Goal: Information Seeking & Learning: Learn about a topic

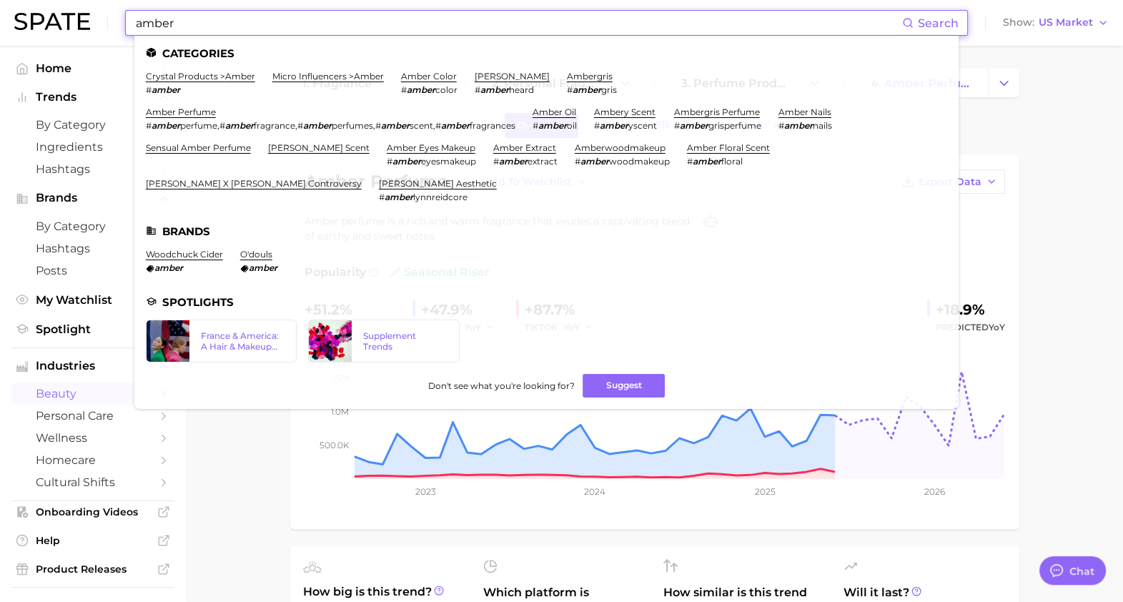
scroll to position [447, 0]
click at [391, 21] on input "amber" at bounding box center [518, 23] width 768 height 24
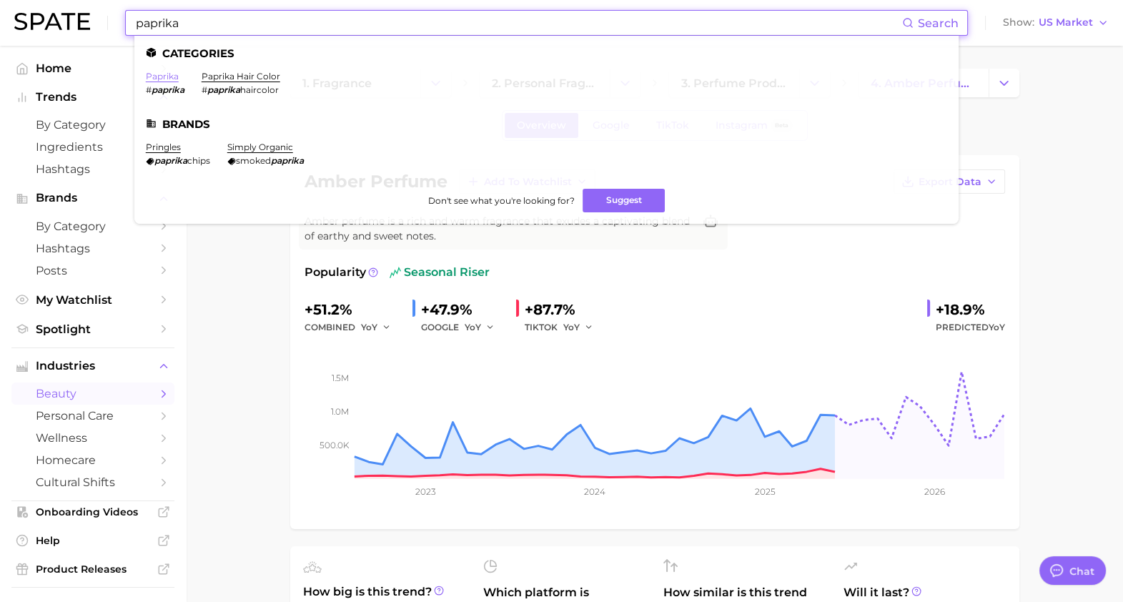
type input "paprika"
click at [173, 78] on link "paprika" at bounding box center [162, 76] width 33 height 11
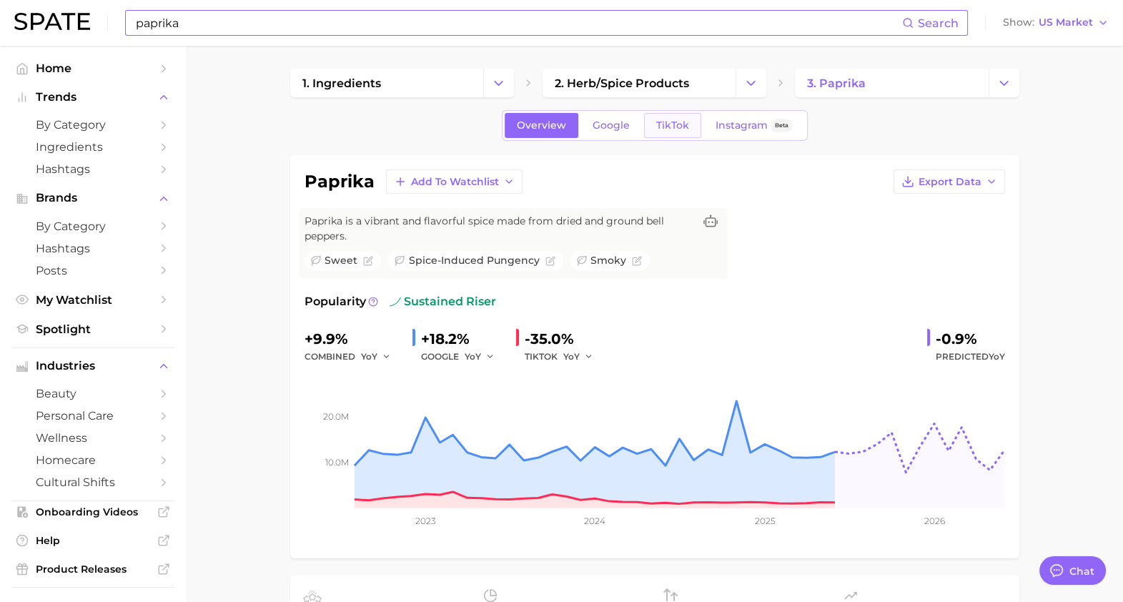
click at [668, 131] on span "TikTok" at bounding box center [672, 125] width 33 height 12
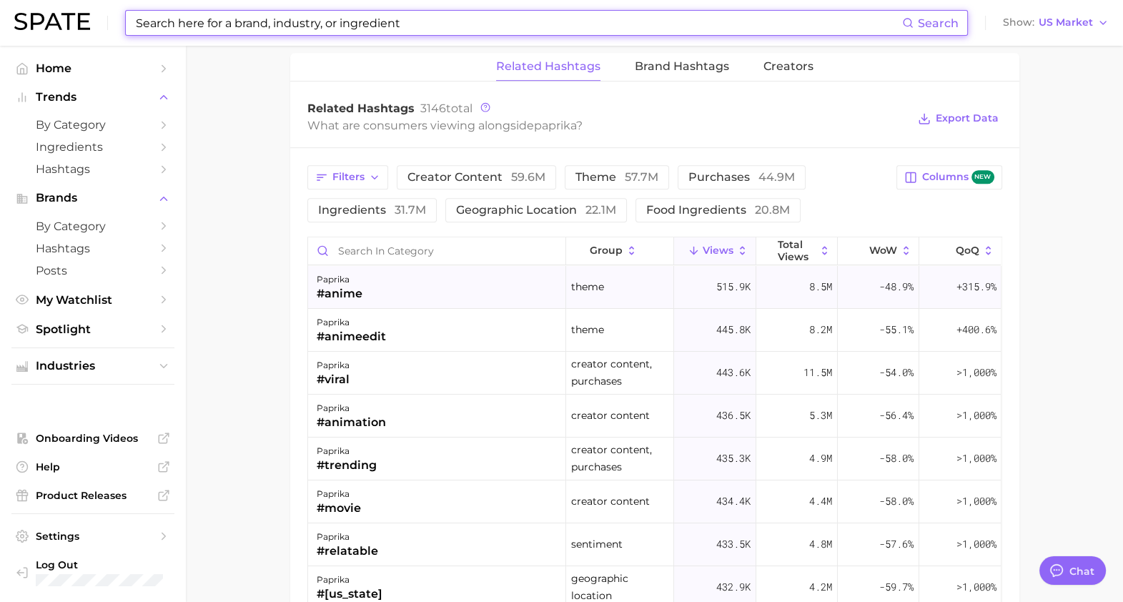
scroll to position [1161, 0]
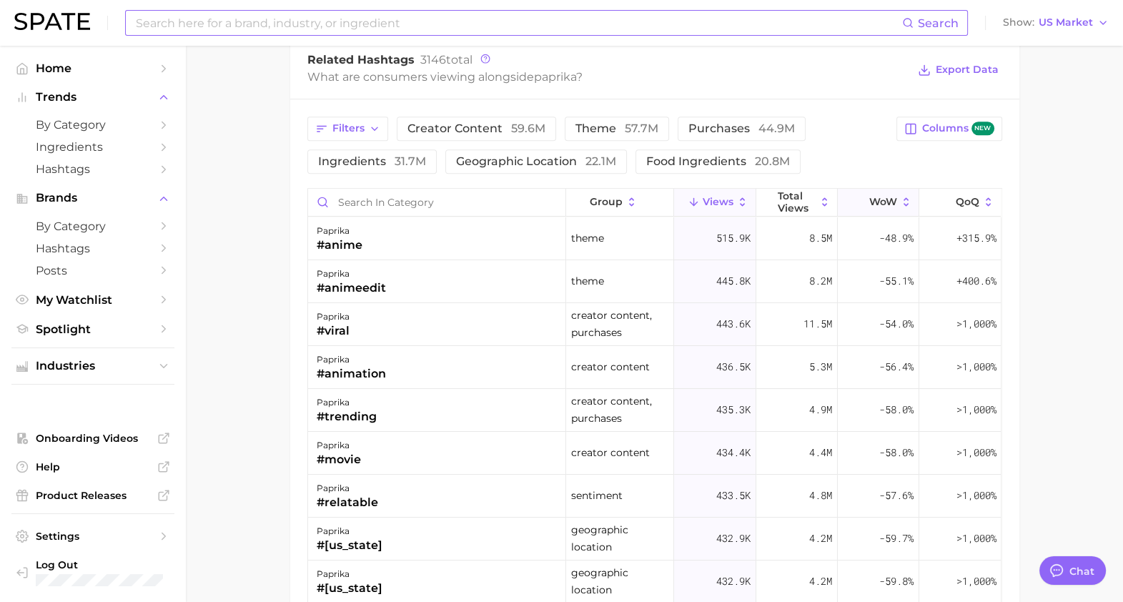
click at [872, 196] on span "WoW" at bounding box center [883, 201] width 28 height 11
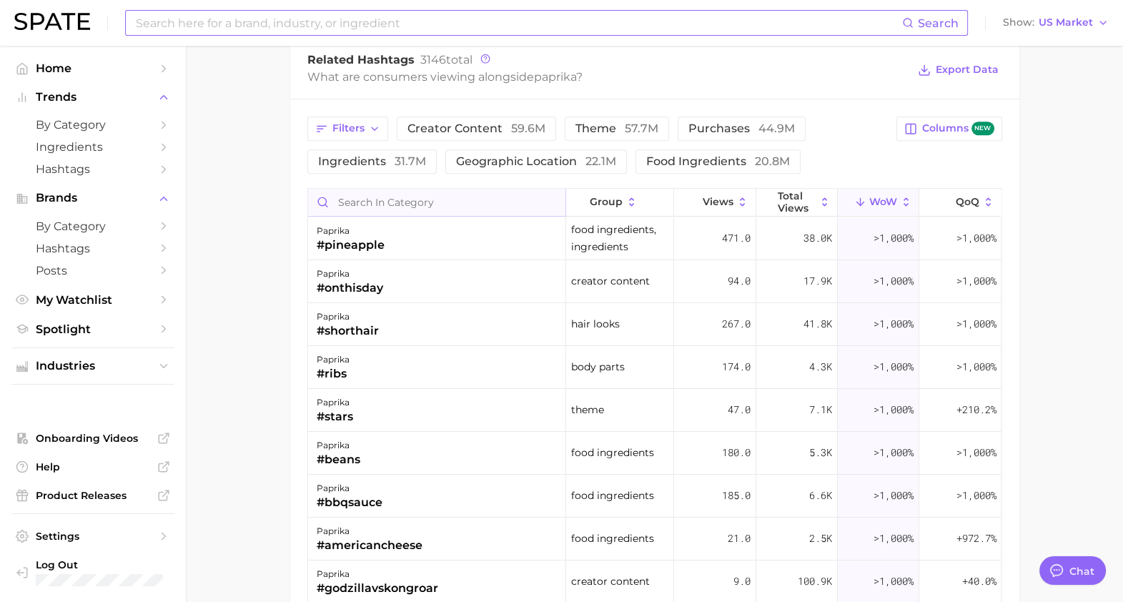
click at [367, 200] on input "Search in category" at bounding box center [436, 202] width 257 height 27
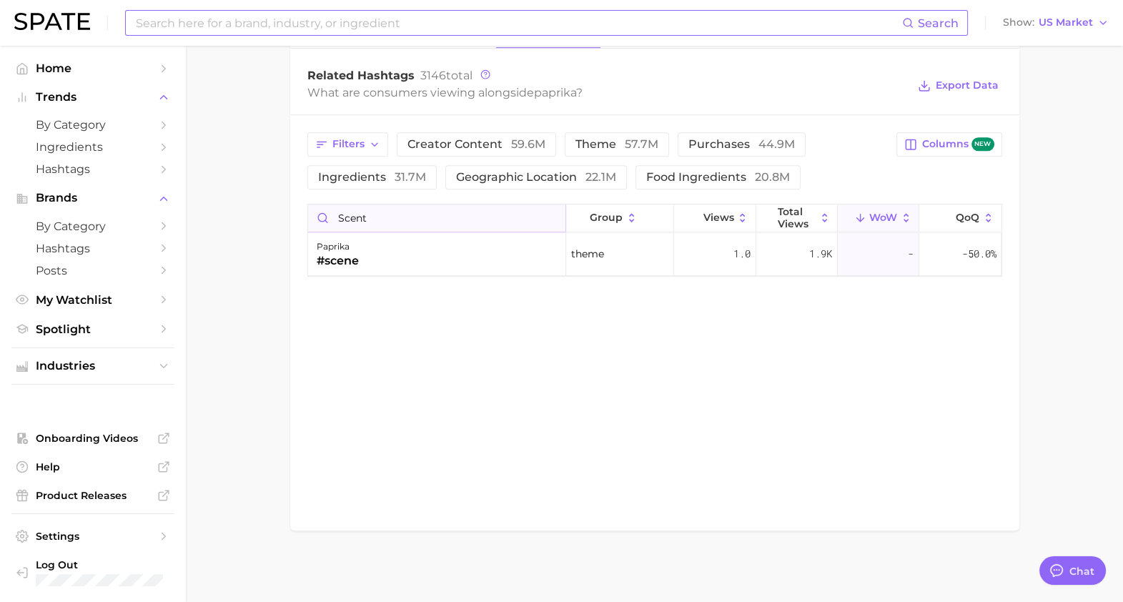
scroll to position [1143, 0]
type input "s"
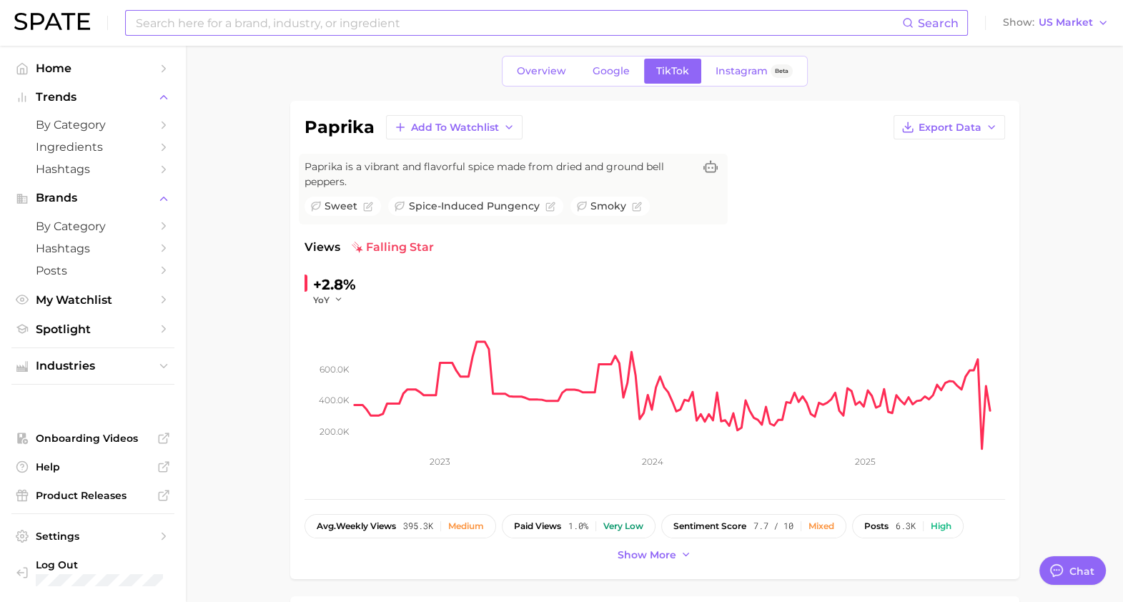
scroll to position [0, 0]
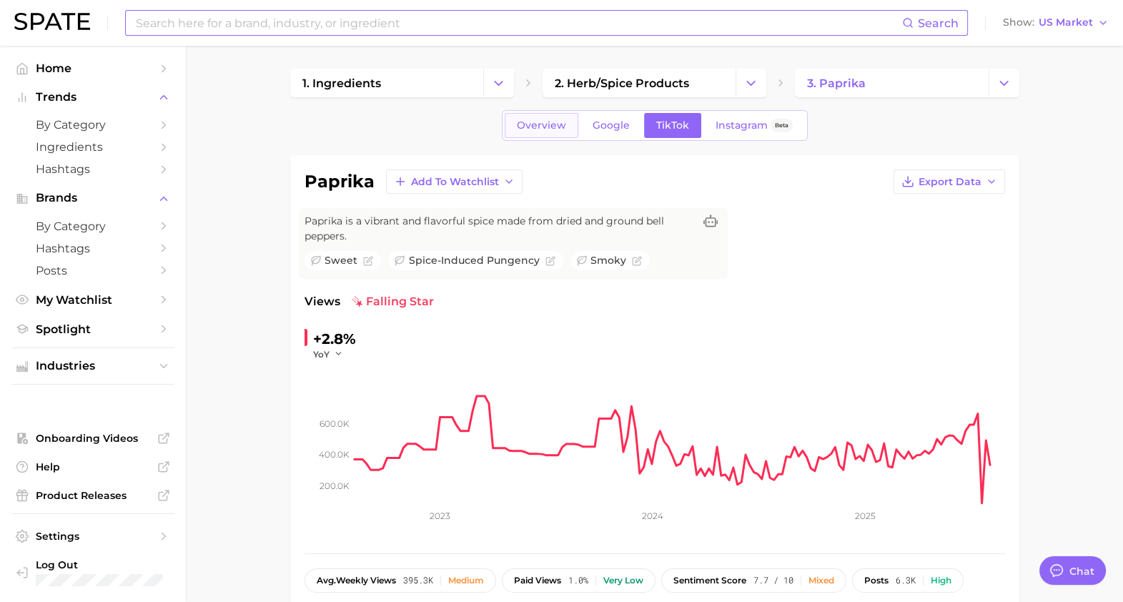
click at [515, 124] on link "Overview" at bounding box center [542, 125] width 74 height 25
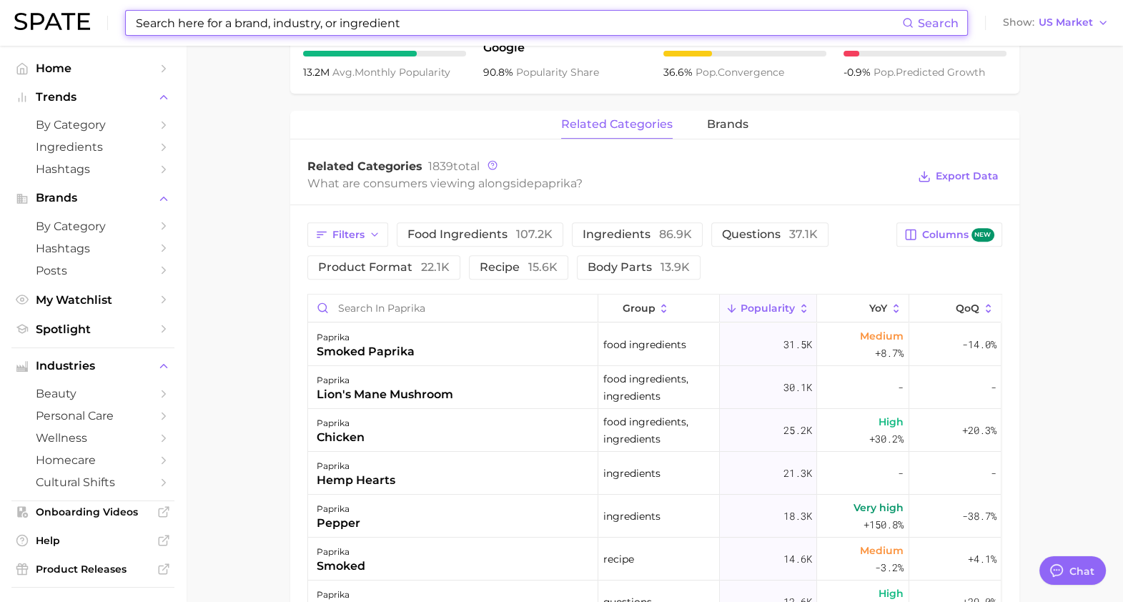
scroll to position [804, 0]
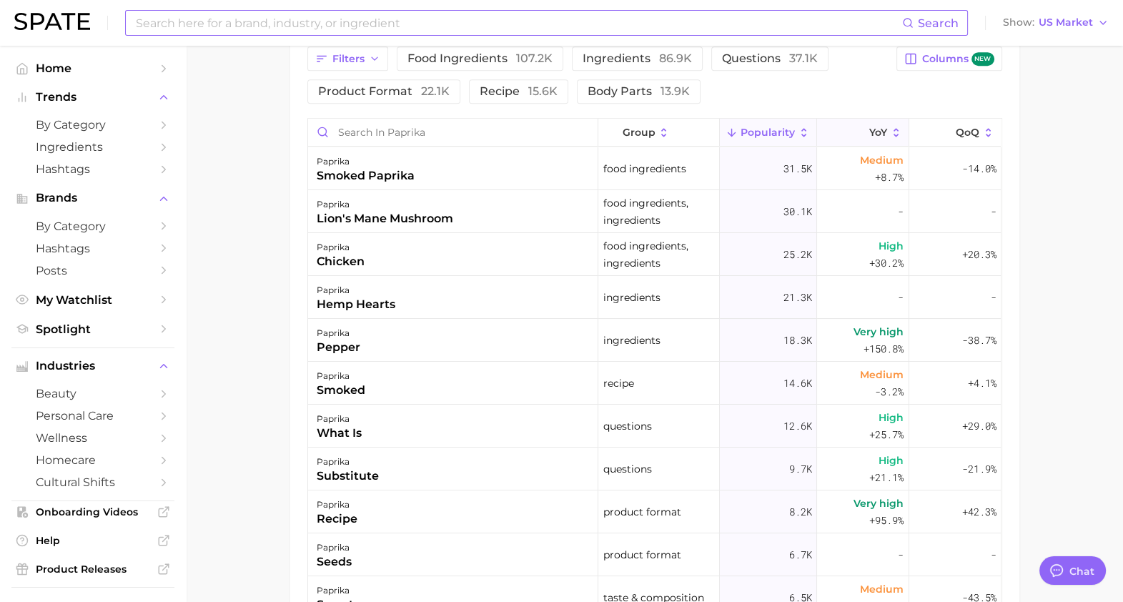
click at [836, 129] on button "YoY" at bounding box center [863, 133] width 92 height 28
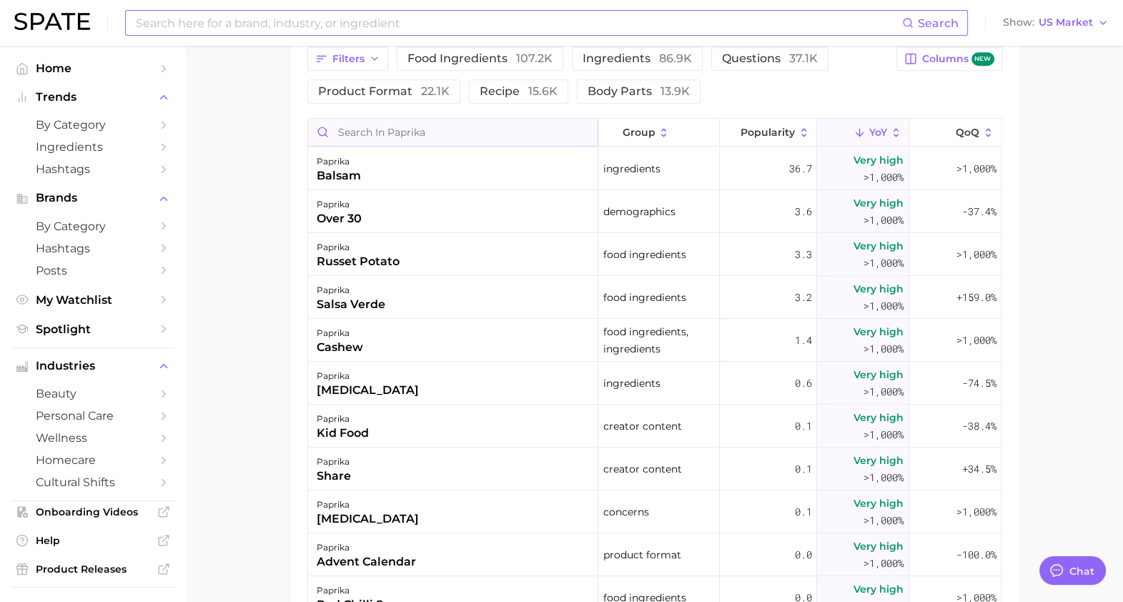
click at [418, 135] on input "Search in paprika" at bounding box center [453, 132] width 290 height 27
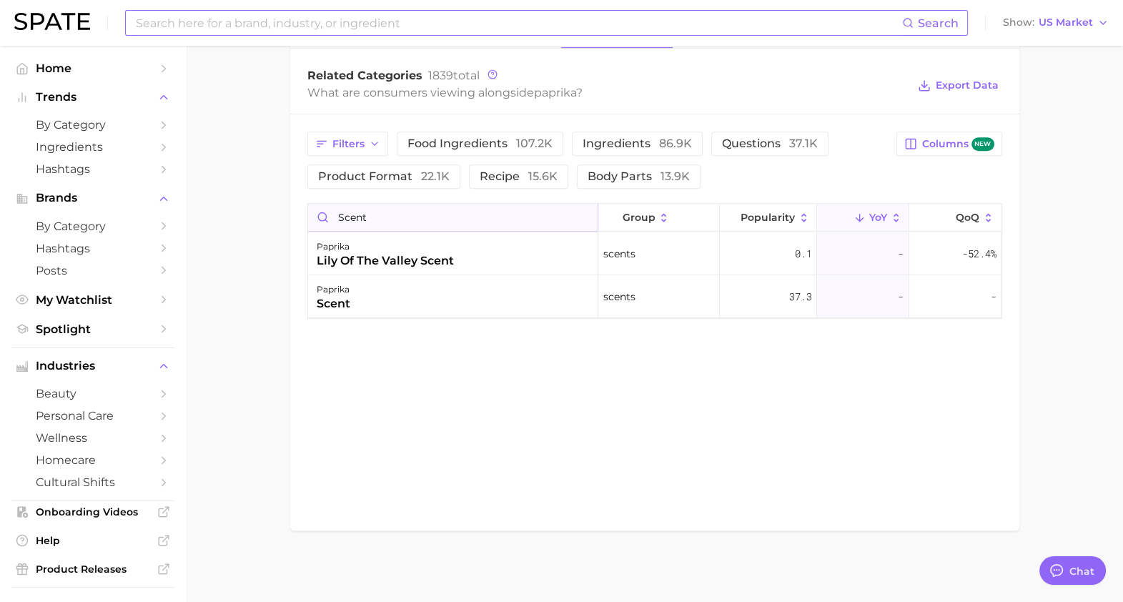
scroll to position [718, 0]
type input "s"
type input "f"
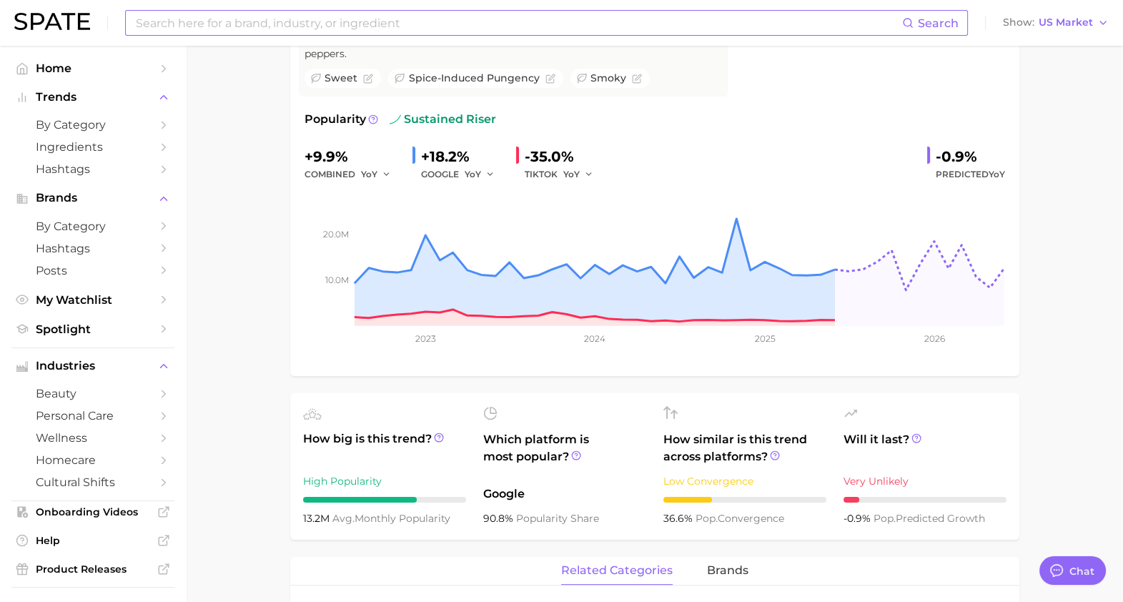
type input "perfume"
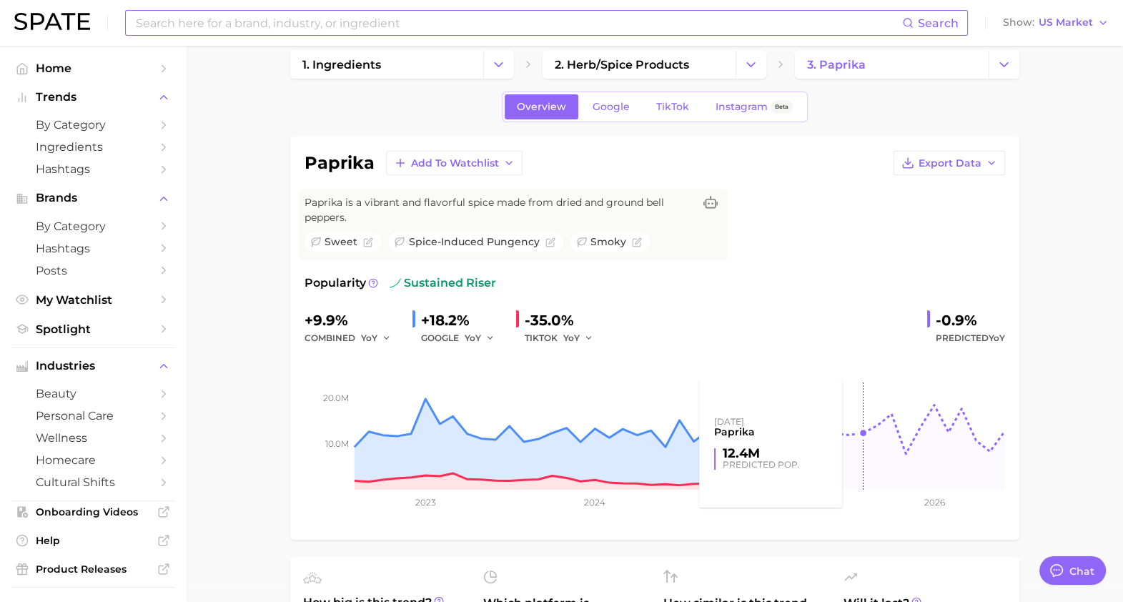
scroll to position [0, 0]
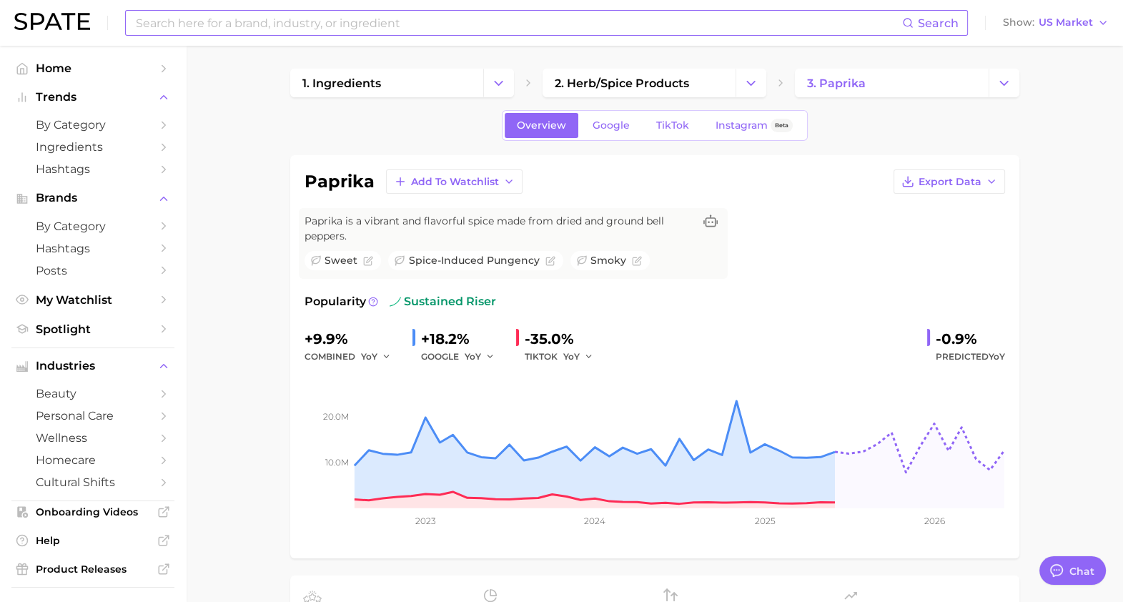
click at [452, 29] on input at bounding box center [518, 23] width 768 height 24
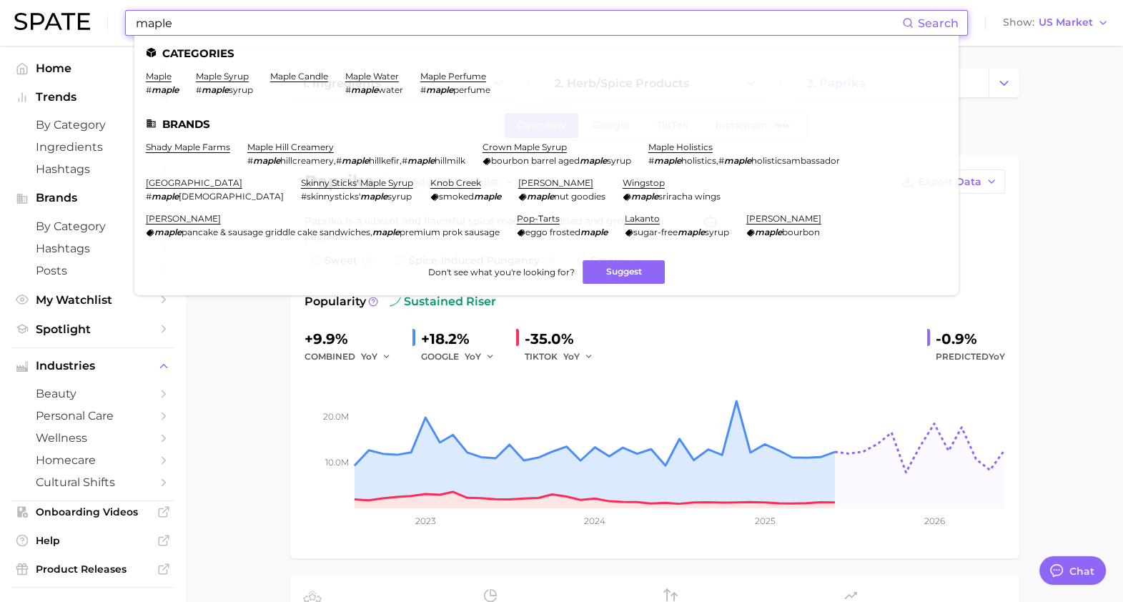
type input "maple"
click at [157, 77] on link "maple" at bounding box center [159, 76] width 26 height 11
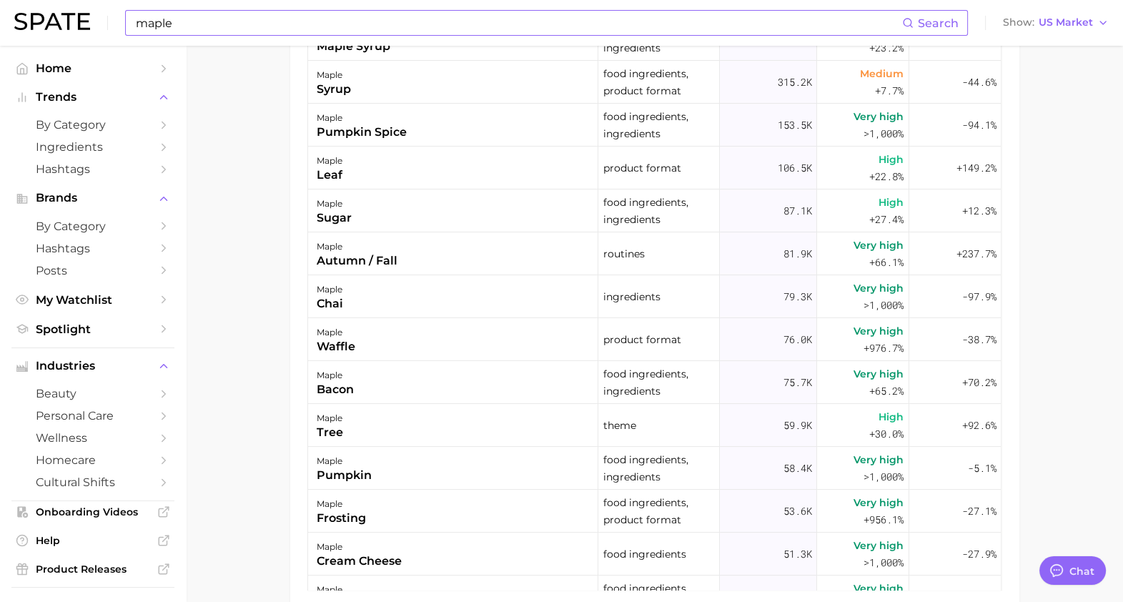
scroll to position [714, 0]
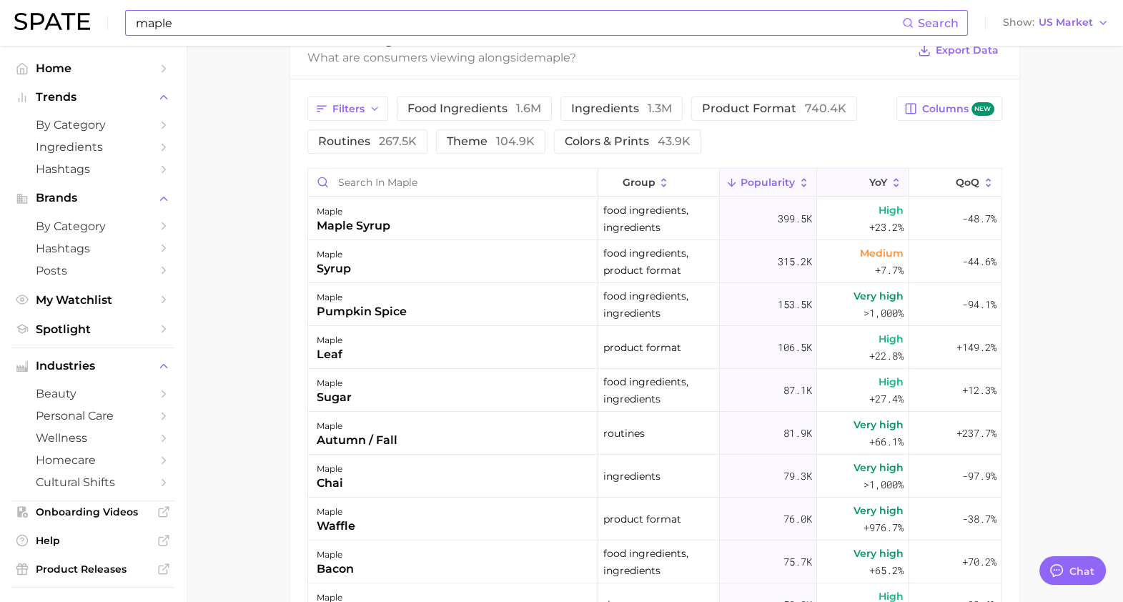
click at [869, 182] on span "YoY" at bounding box center [878, 182] width 18 height 11
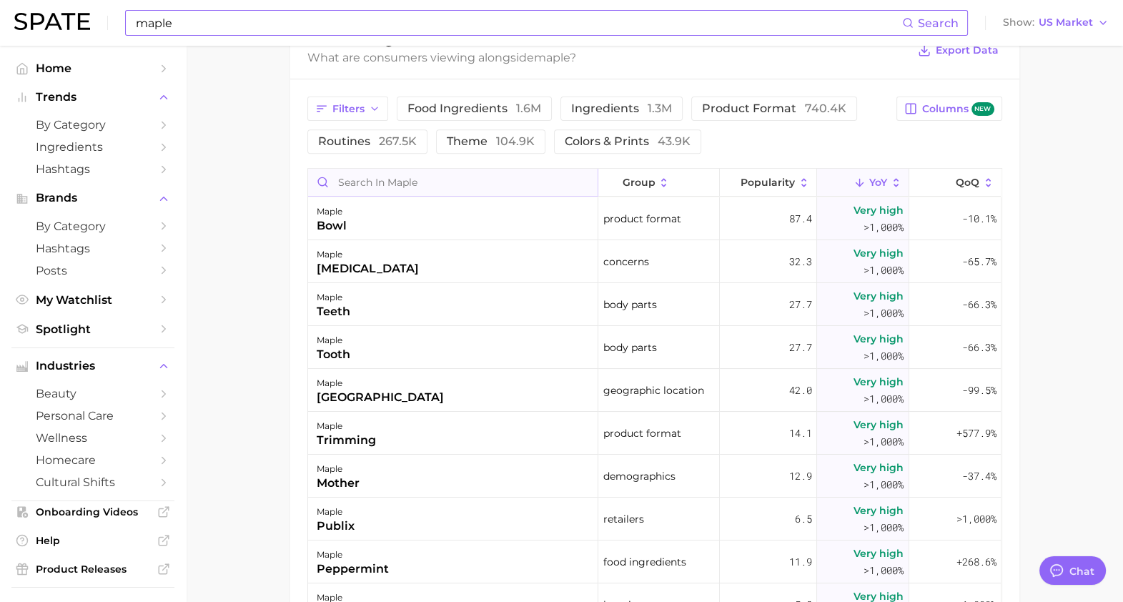
click at [451, 192] on input "Search in maple" at bounding box center [453, 182] width 290 height 27
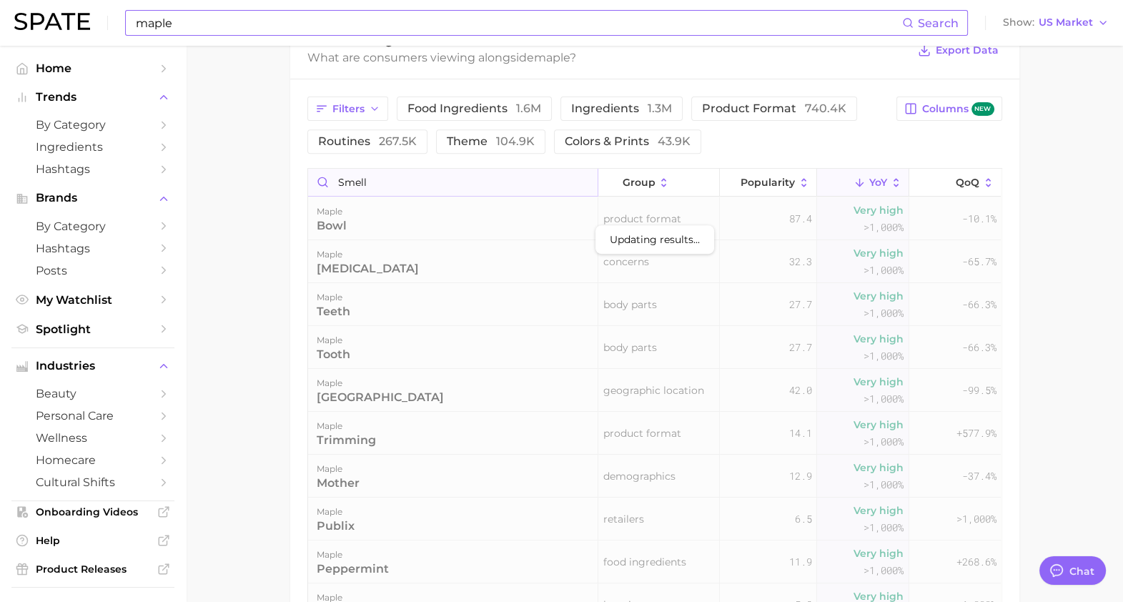
scroll to position [678, 0]
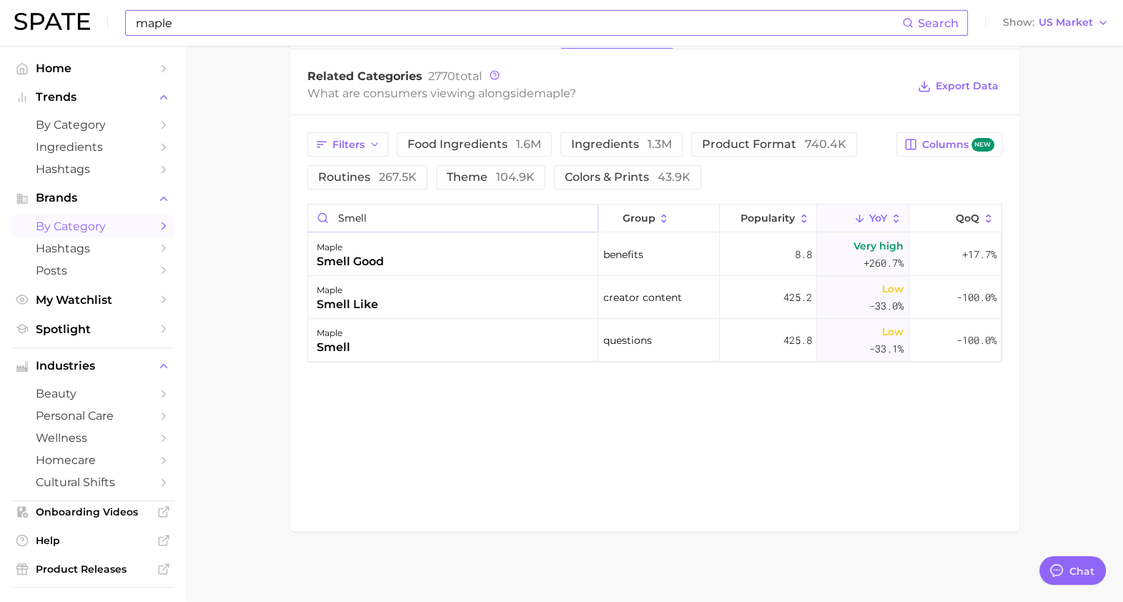
drag, startPoint x: 408, startPoint y: 211, endPoint x: 154, endPoint y: 220, distance: 253.9
type input "f"
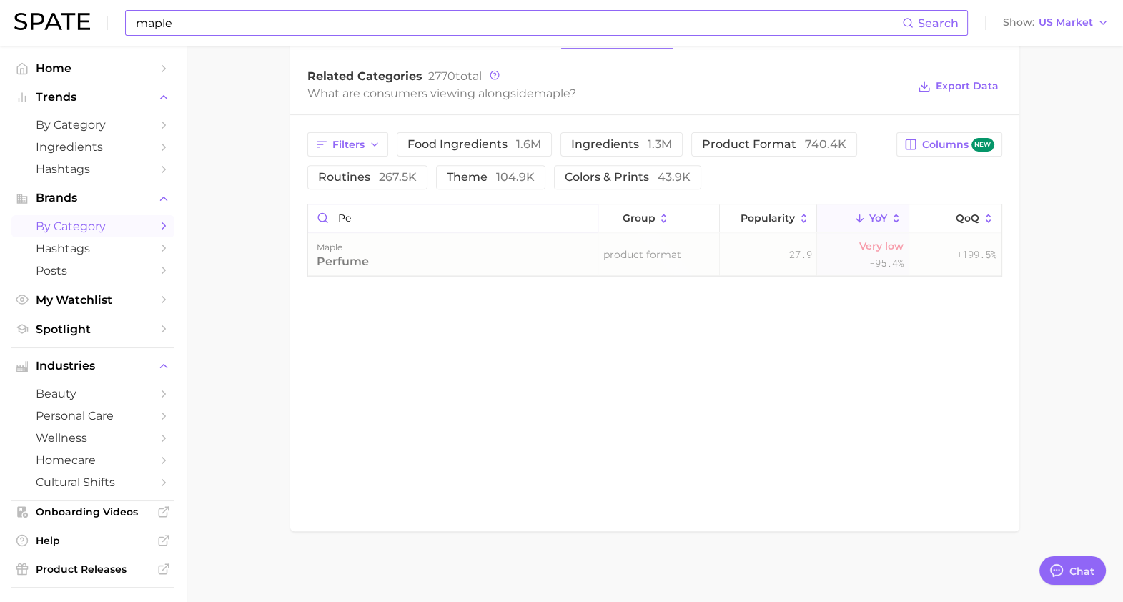
type input "p"
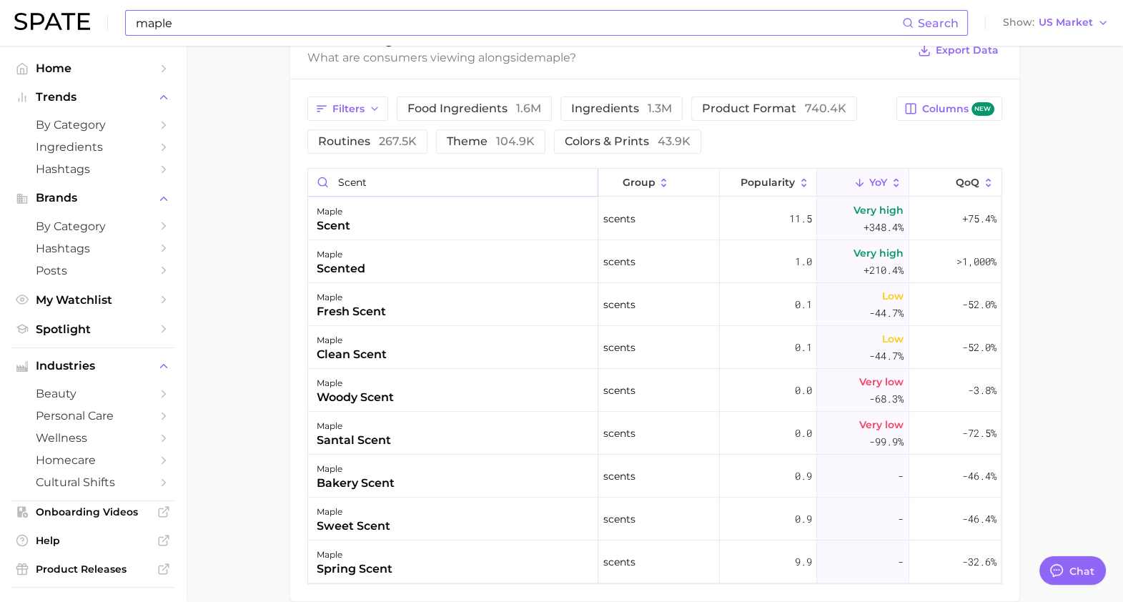
type input "scent"
click at [478, 25] on input "maple" at bounding box center [518, 23] width 768 height 24
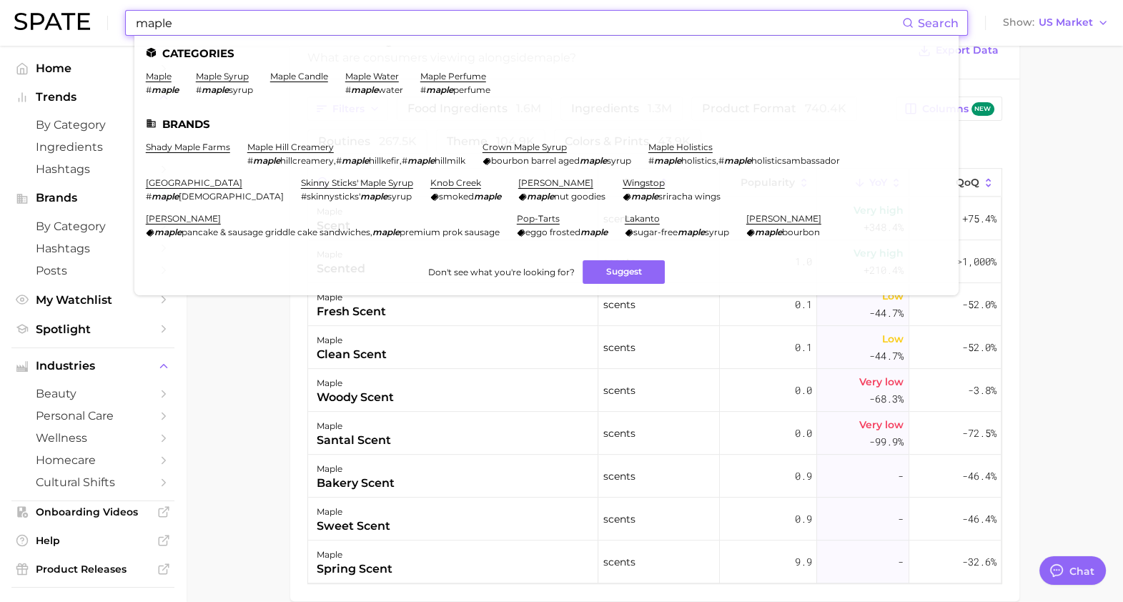
click at [478, 25] on input "maple" at bounding box center [518, 23] width 768 height 24
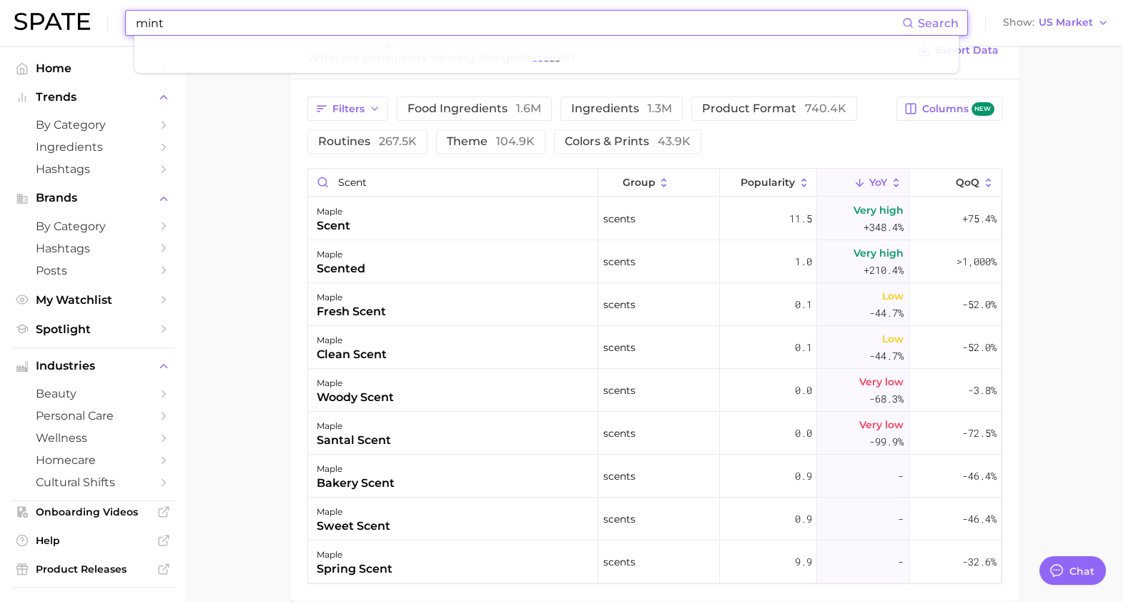
type input "mint"
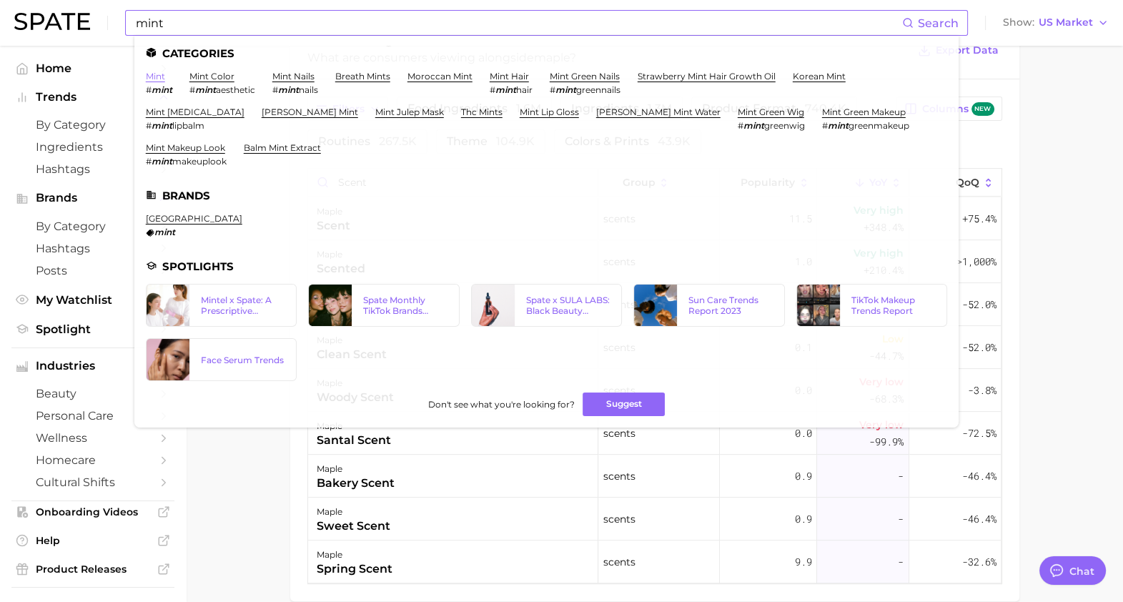
click at [156, 74] on link "mint" at bounding box center [155, 76] width 19 height 11
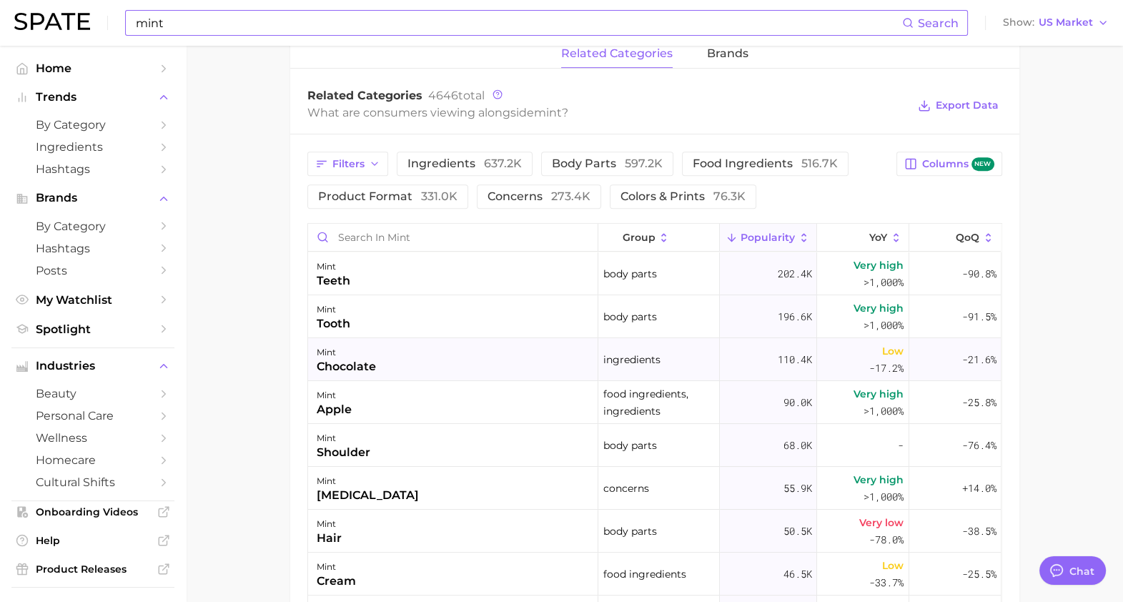
scroll to position [714, 0]
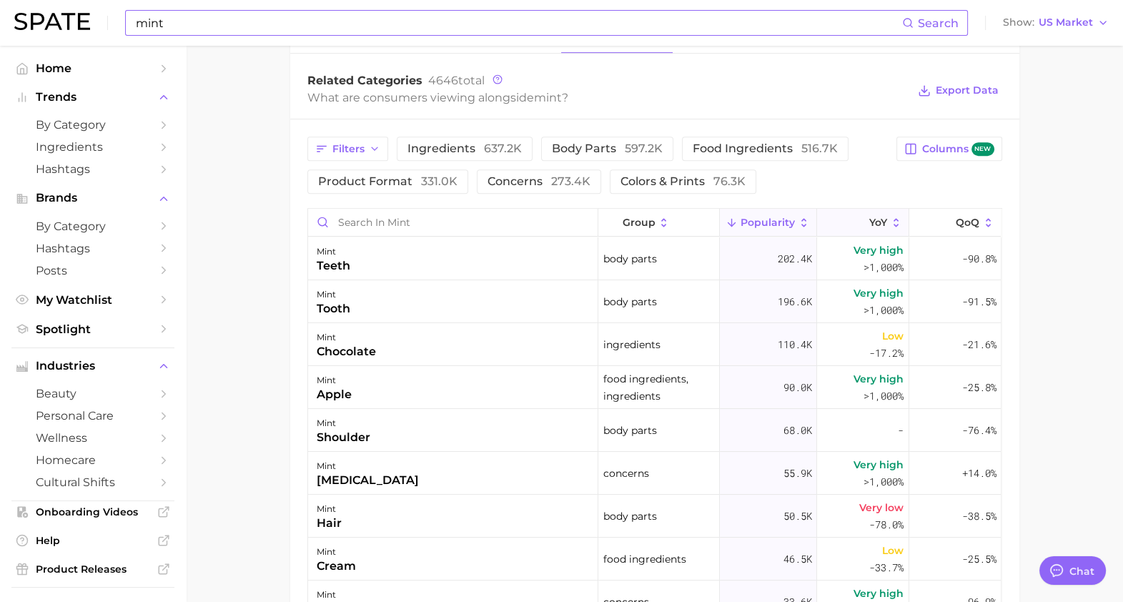
click at [869, 217] on span "YoY" at bounding box center [878, 222] width 18 height 11
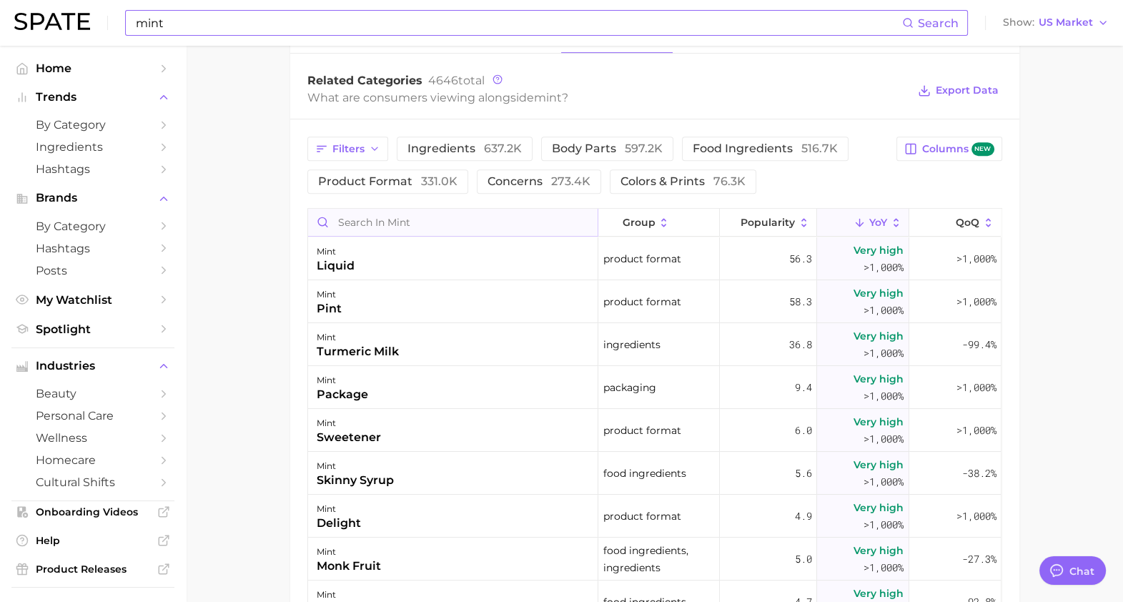
click at [405, 223] on input "Search in mint" at bounding box center [453, 222] width 290 height 27
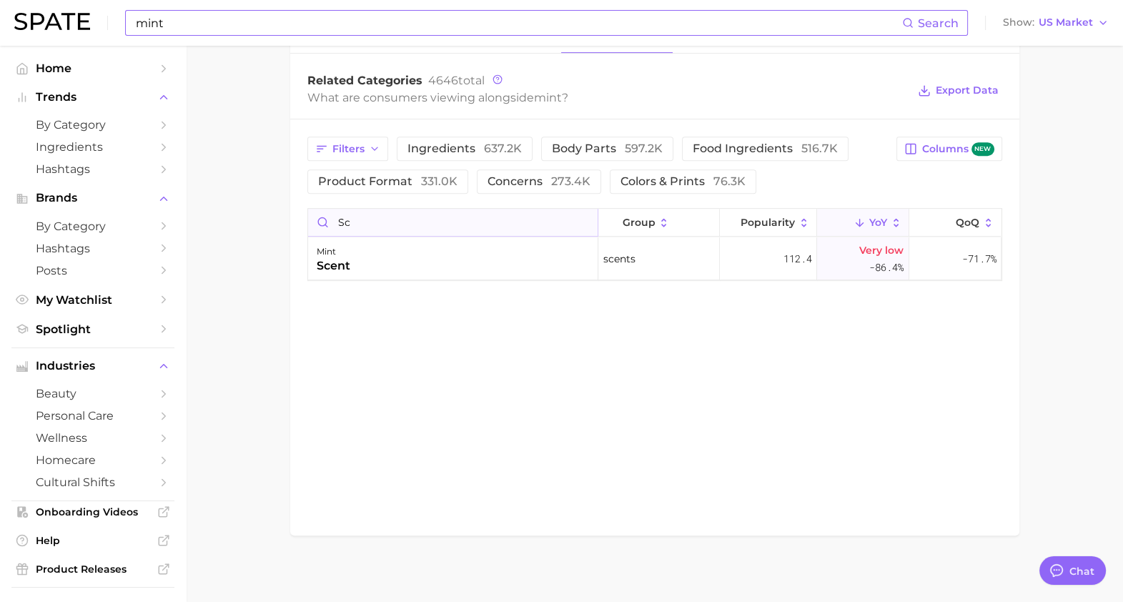
type input "s"
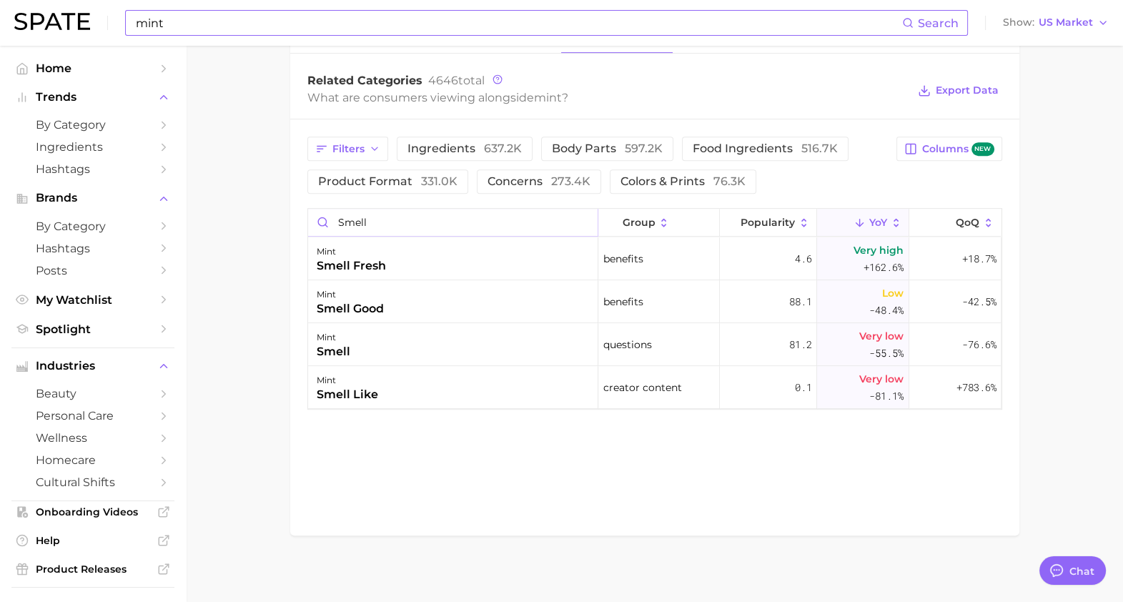
type input "smell"
type textarea "x"
